Goal: Information Seeking & Learning: Understand process/instructions

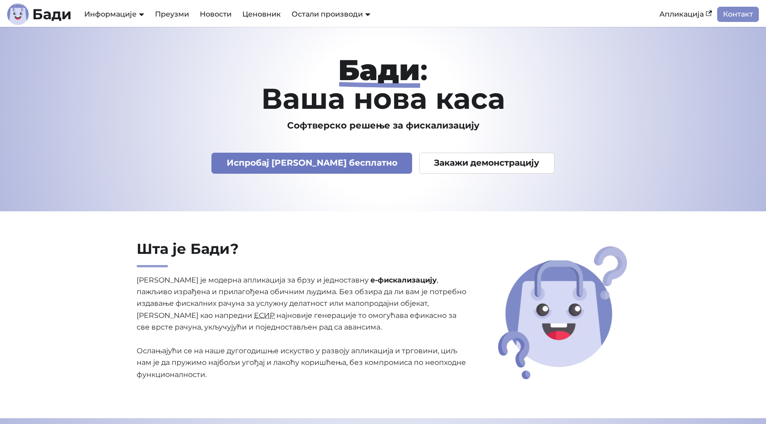
click at [352, 163] on link "Испробај [PERSON_NAME] бесплатно" at bounding box center [311, 163] width 201 height 21
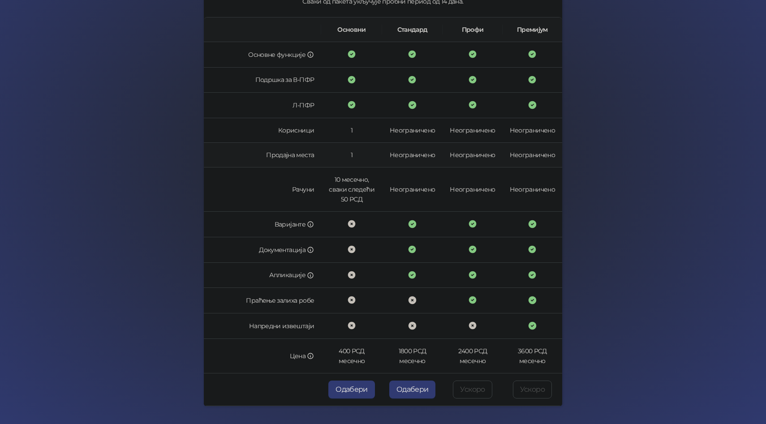
scroll to position [132, 0]
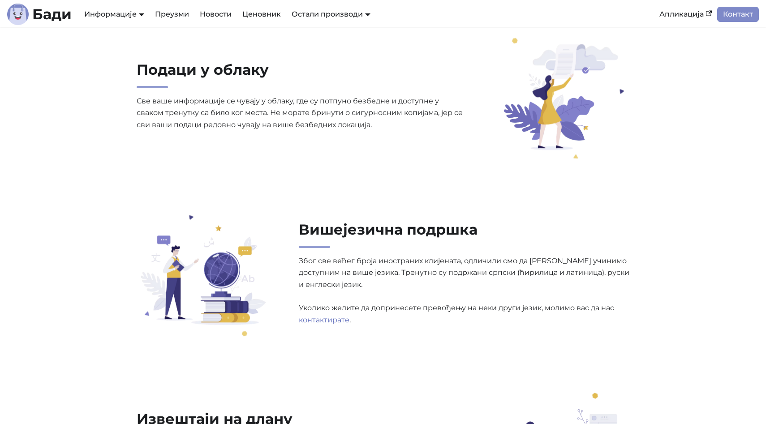
scroll to position [1251, 0]
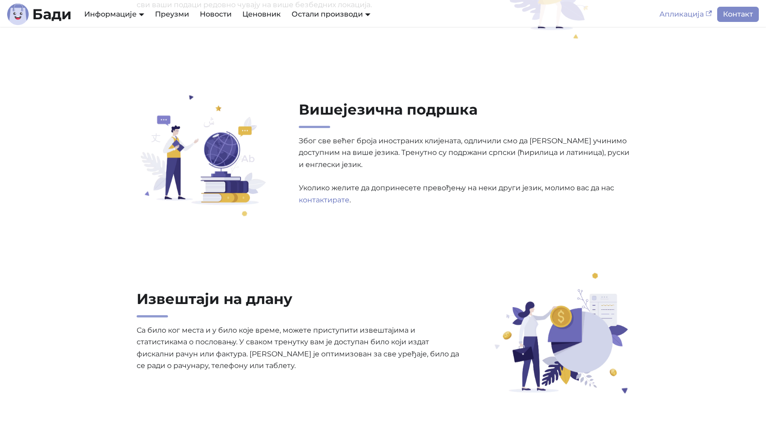
click at [683, 11] on link "Апликација" at bounding box center [685, 14] width 63 height 15
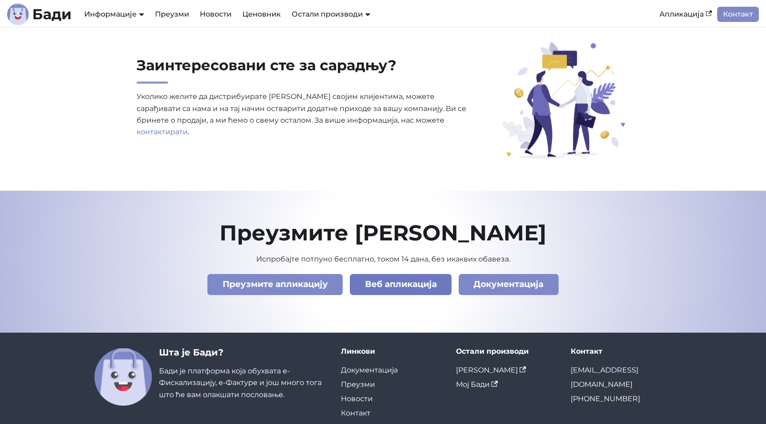
scroll to position [3050, 0]
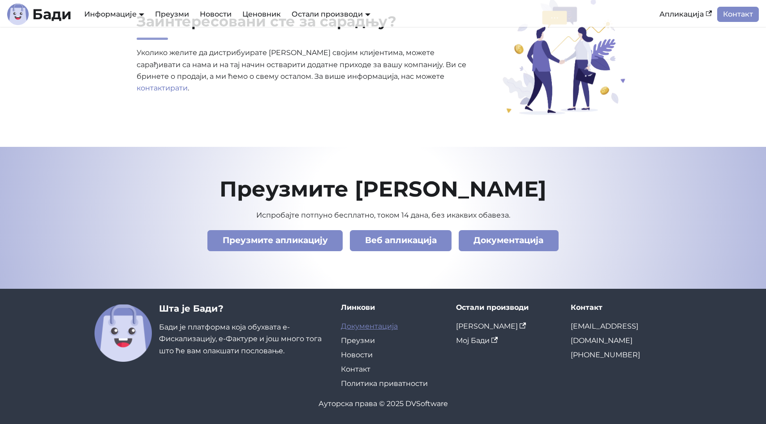
click at [371, 327] on link "Документација" at bounding box center [369, 326] width 57 height 9
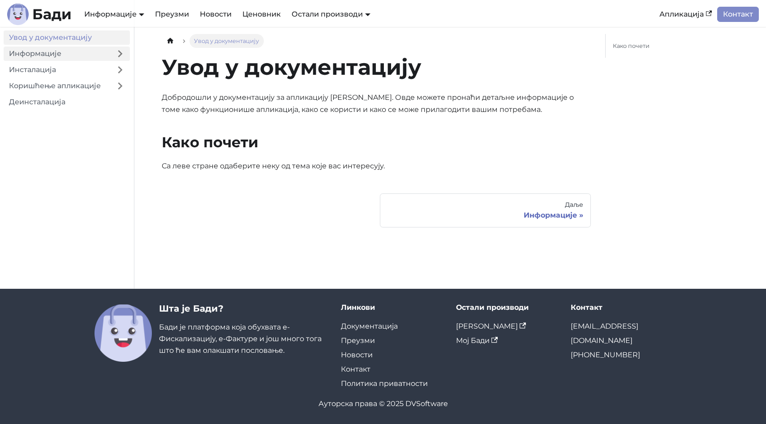
click at [34, 52] on link "Информације" at bounding box center [57, 54] width 107 height 14
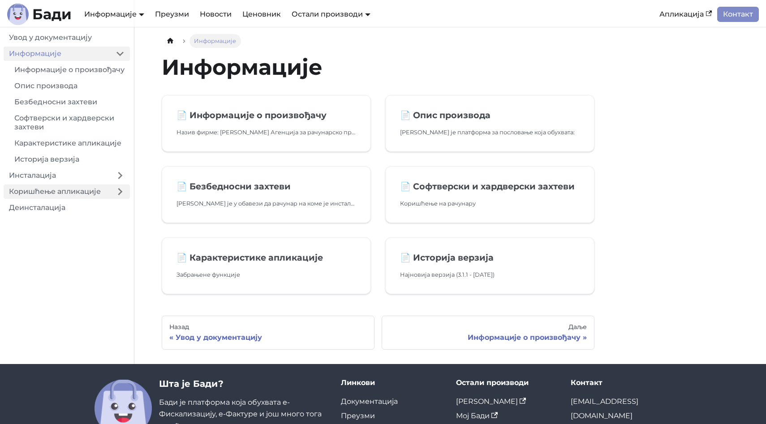
click at [67, 189] on link "Коришћење апликације" at bounding box center [57, 192] width 107 height 14
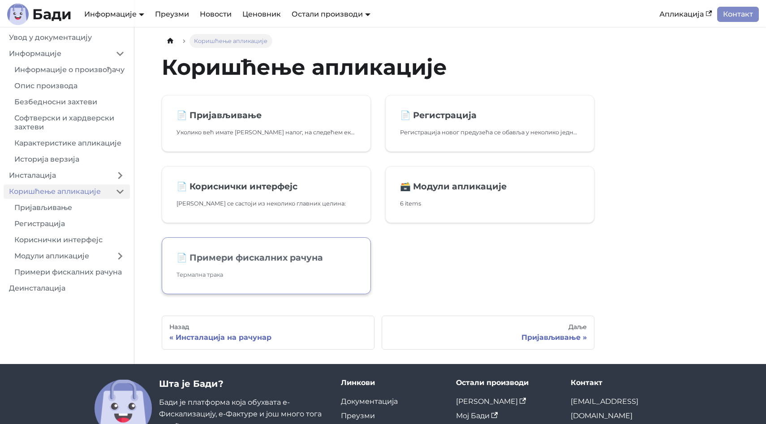
click at [246, 267] on link "📄️ Примери фискалних рачуна Термална трака" at bounding box center [266, 265] width 209 height 57
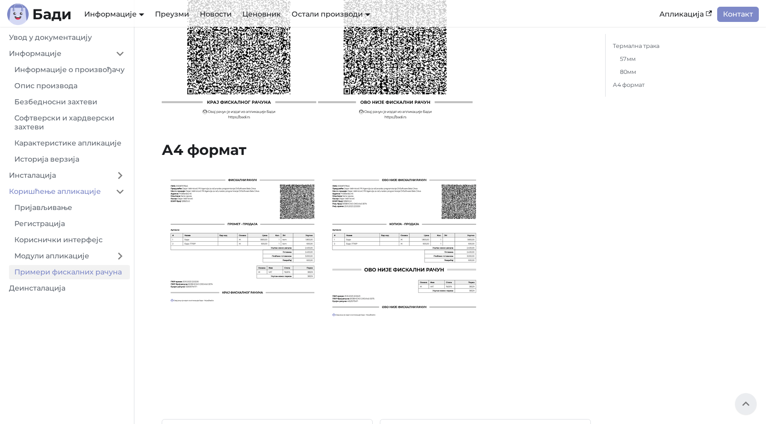
scroll to position [1561, 0]
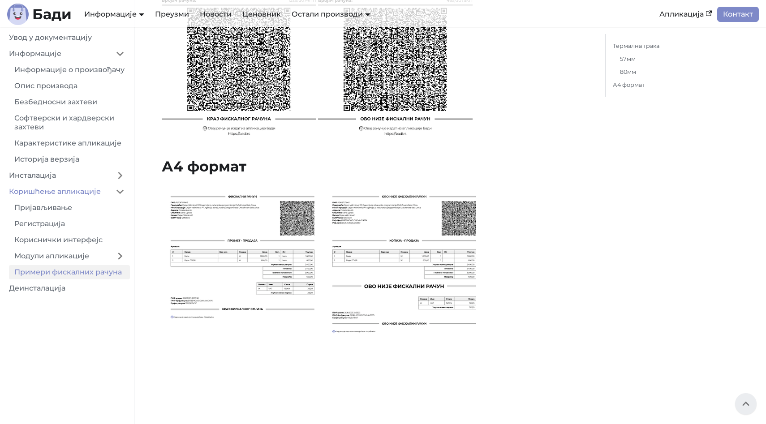
click at [241, 257] on img at bounding box center [242, 298] width 160 height 226
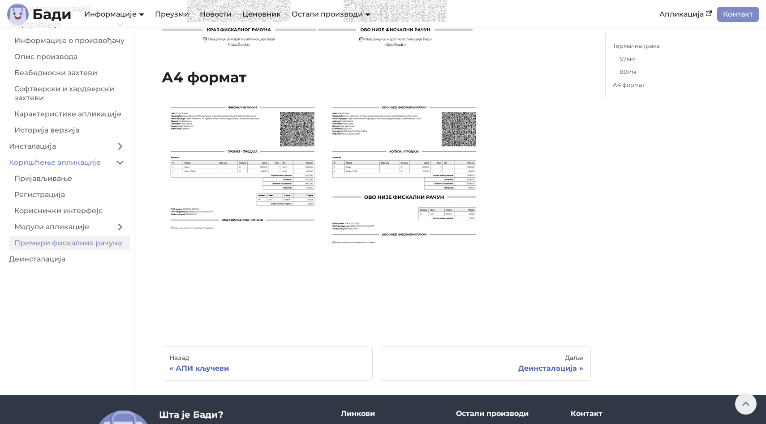
scroll to position [1649, 0]
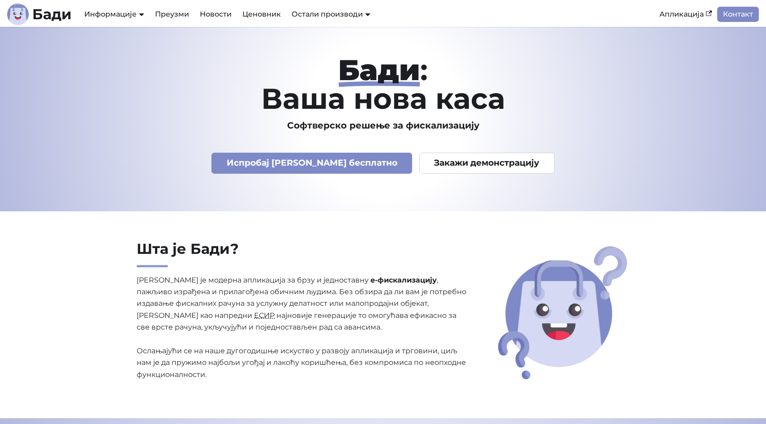
scroll to position [2992, 0]
